Goal: Navigation & Orientation: Find specific page/section

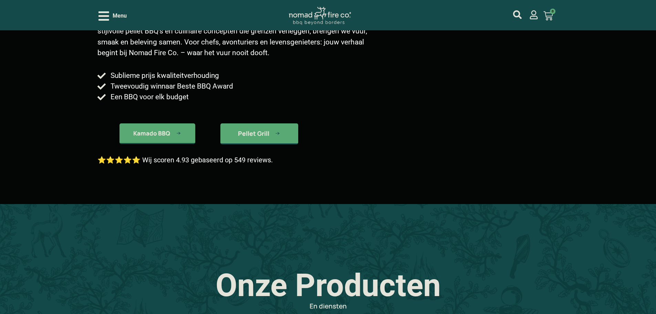
scroll to position [138, 0]
click at [184, 133] on div "Kamado BBQ Pellet Grill" at bounding box center [190, 128] width 187 height 38
click at [179, 139] on link "Kamado BBQ" at bounding box center [158, 133] width 76 height 21
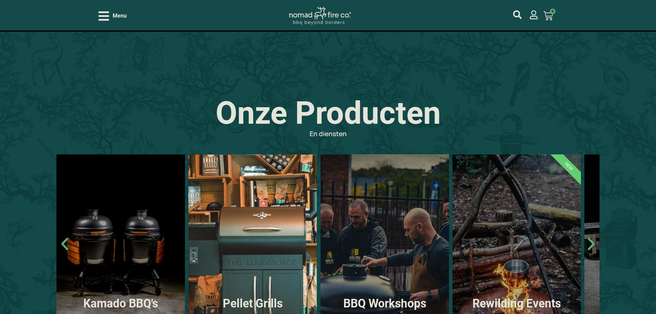
scroll to position [413, 0]
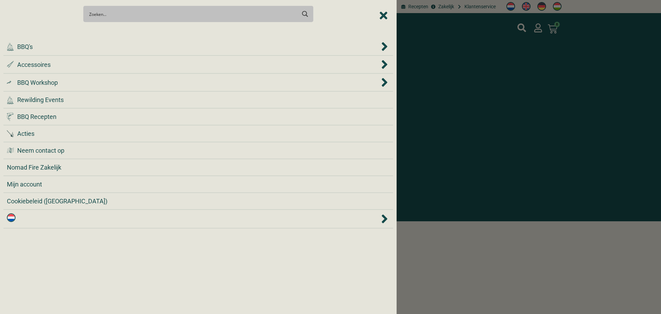
click at [383, 16] on icon "Close Menu" at bounding box center [384, 16] width 8 height 8
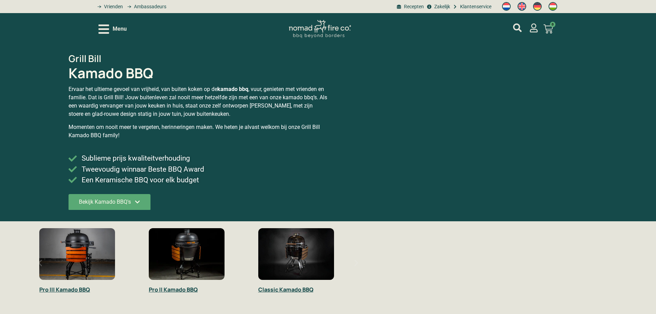
click at [110, 28] on div "Menu" at bounding box center [112, 29] width 28 height 12
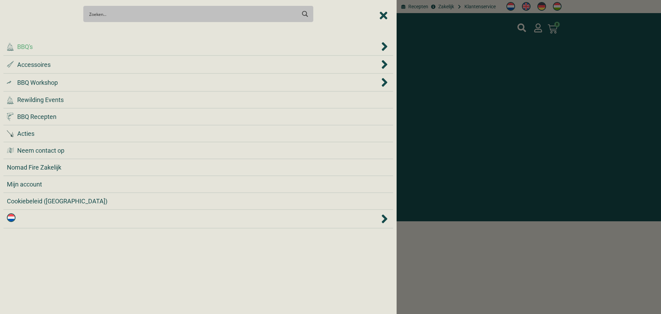
click at [124, 43] on div ".cls-1 { fill: #042e2c; } BBQ's" at bounding box center [193, 46] width 373 height 9
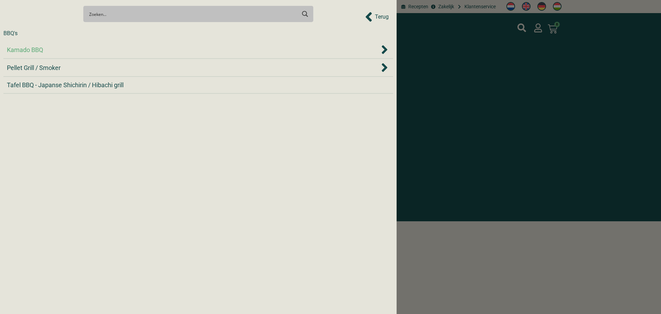
click at [143, 57] on li "Kamado BBQ" at bounding box center [198, 50] width 390 height 18
click at [349, 53] on div "Kamado BBQ" at bounding box center [193, 49] width 373 height 9
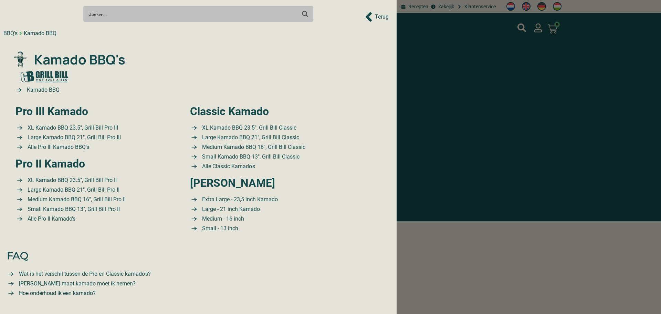
click at [380, 18] on span "Terug" at bounding box center [382, 17] width 14 height 8
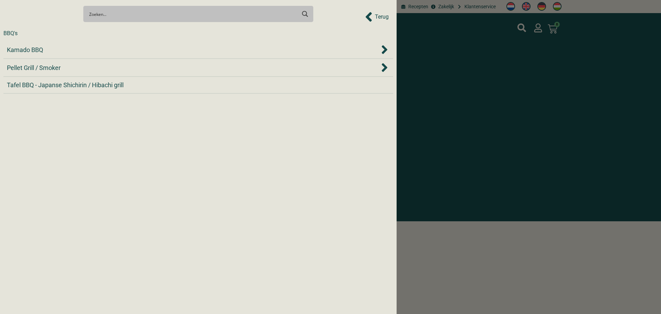
click at [380, 18] on span "Terug" at bounding box center [382, 17] width 14 height 8
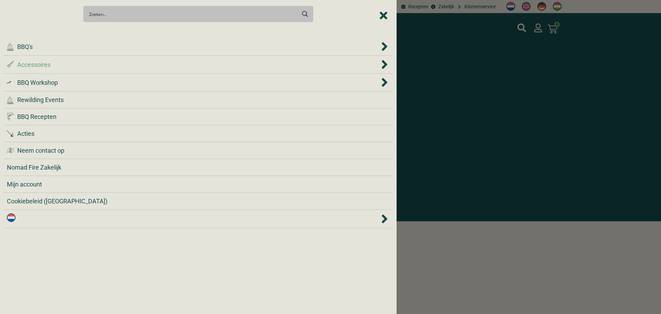
click at [330, 63] on div ".st0 { fill: #2c4a4e; } .st1 { fill: url(#Naamloos_verloop_2); } .st2 { fill: #…" at bounding box center [193, 64] width 373 height 9
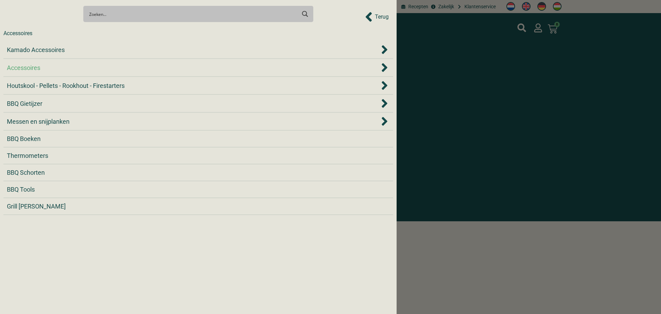
click at [326, 65] on div "Accessoires" at bounding box center [193, 67] width 373 height 9
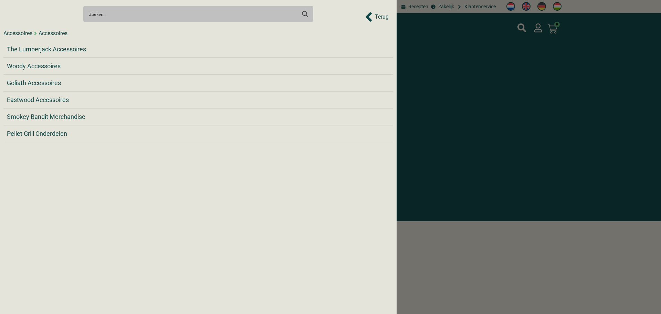
click at [383, 18] on span "Terug" at bounding box center [382, 17] width 14 height 8
